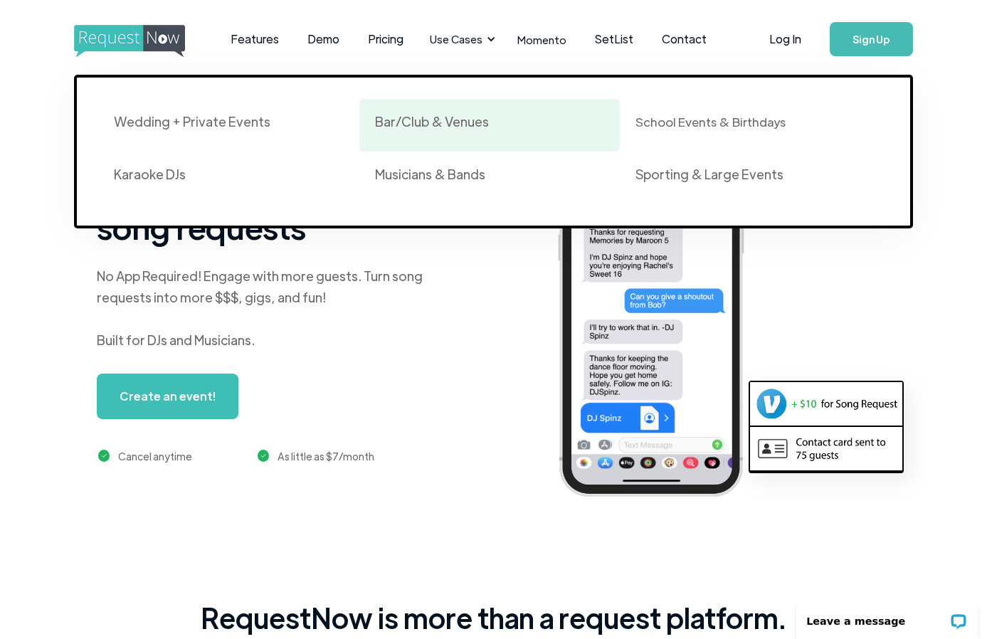
click at [439, 115] on div "Bar/Club & Venues" at bounding box center [432, 121] width 114 height 17
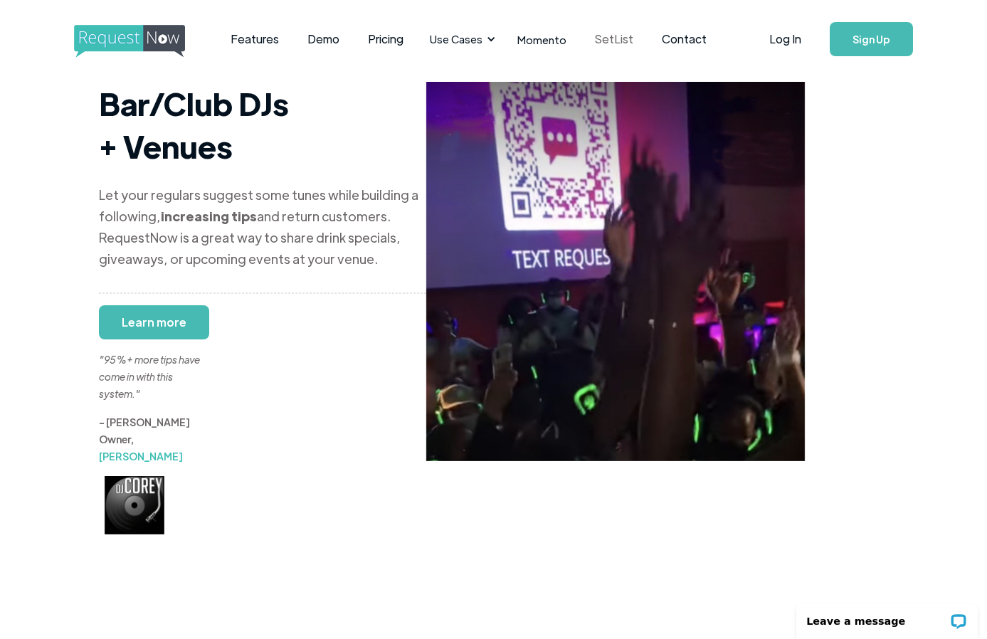
click at [607, 38] on link "SetList" at bounding box center [614, 39] width 67 height 44
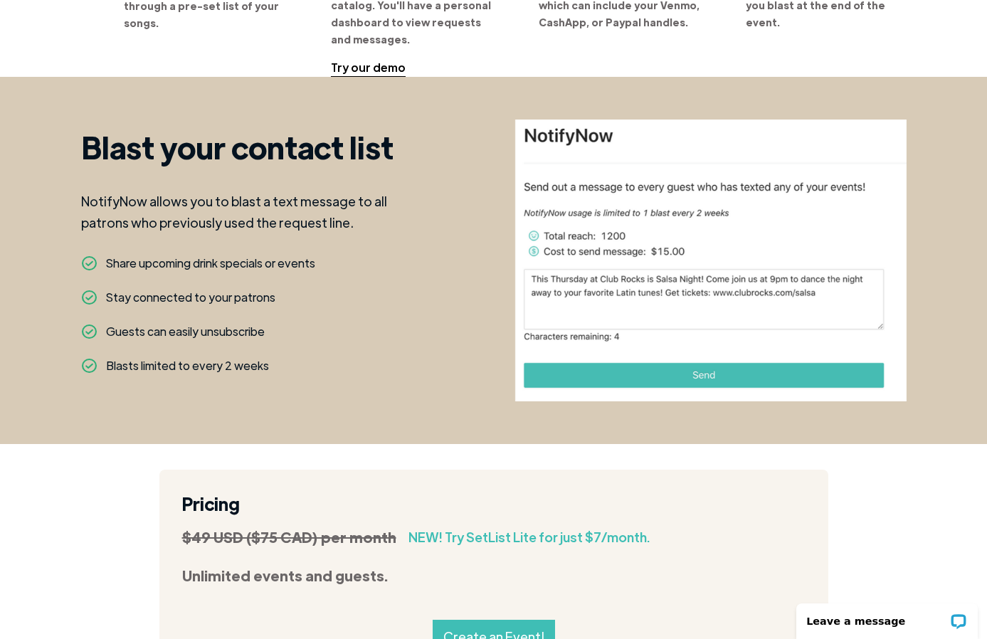
scroll to position [1138, 0]
